Goal: Information Seeking & Learning: Learn about a topic

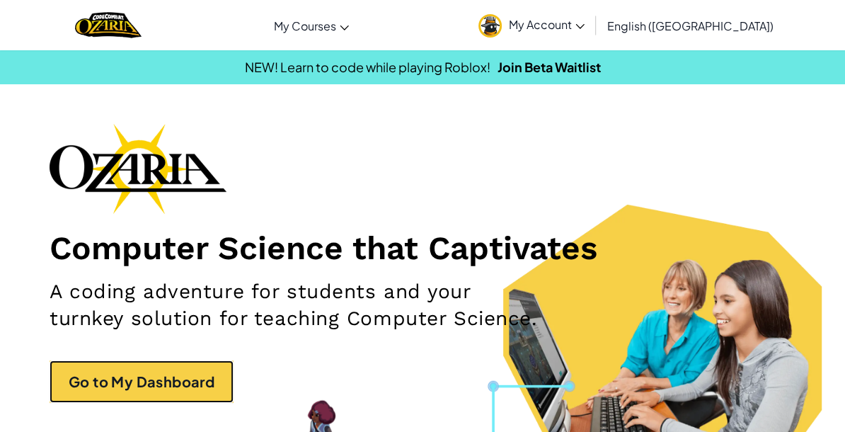
click at [153, 379] on link "Go to My Dashboard" at bounding box center [142, 381] width 184 height 42
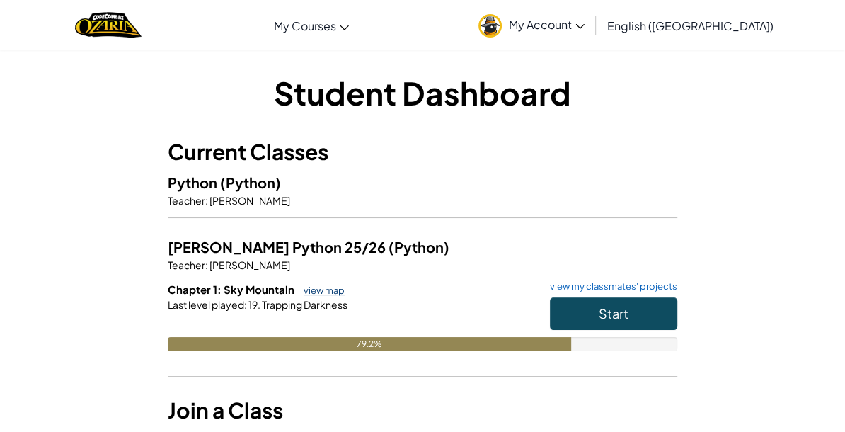
click at [313, 293] on link "view map" at bounding box center [320, 289] width 48 height 11
